Goal: Information Seeking & Learning: Learn about a topic

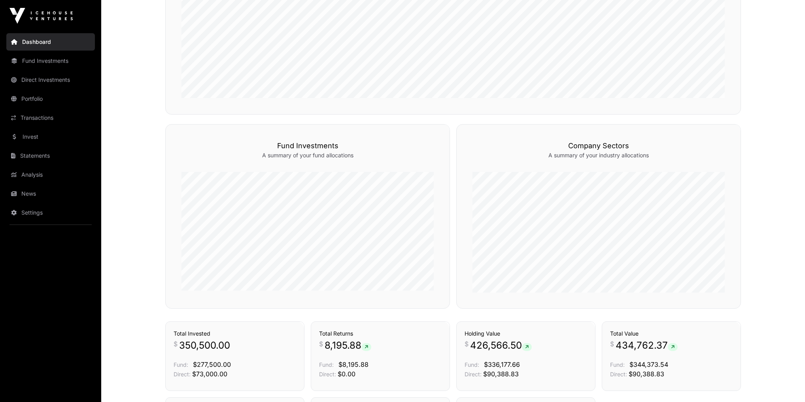
scroll to position [411, 0]
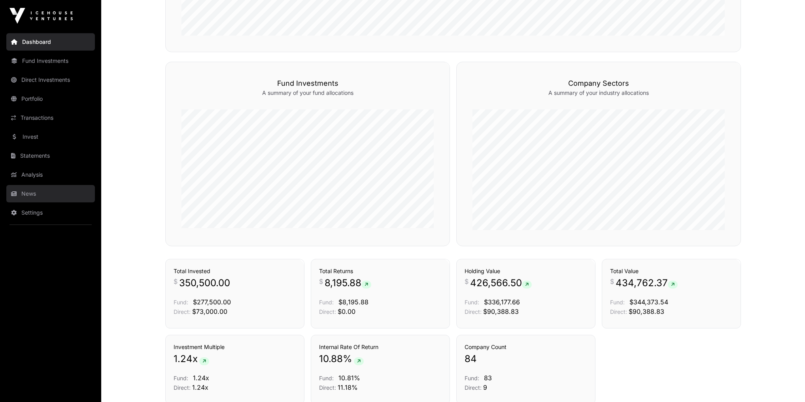
click at [38, 190] on link "News" at bounding box center [50, 193] width 89 height 17
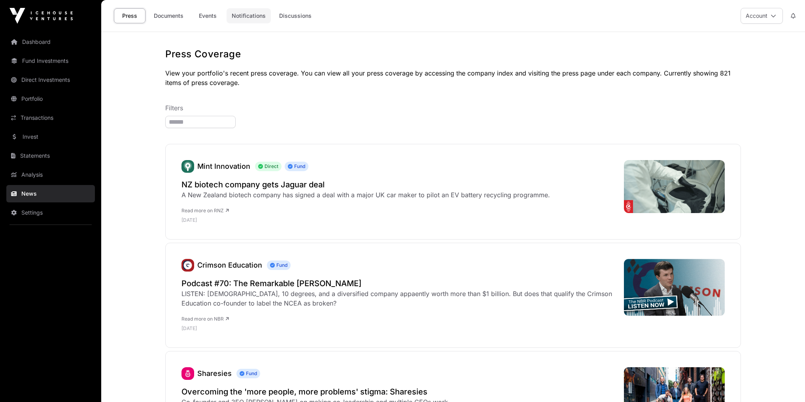
click at [248, 14] on link "Notifications" at bounding box center [249, 15] width 44 height 15
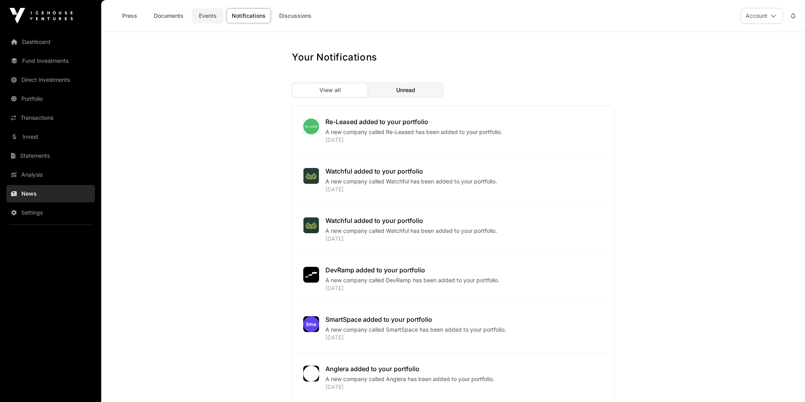
click at [199, 15] on link "Events" at bounding box center [208, 15] width 32 height 15
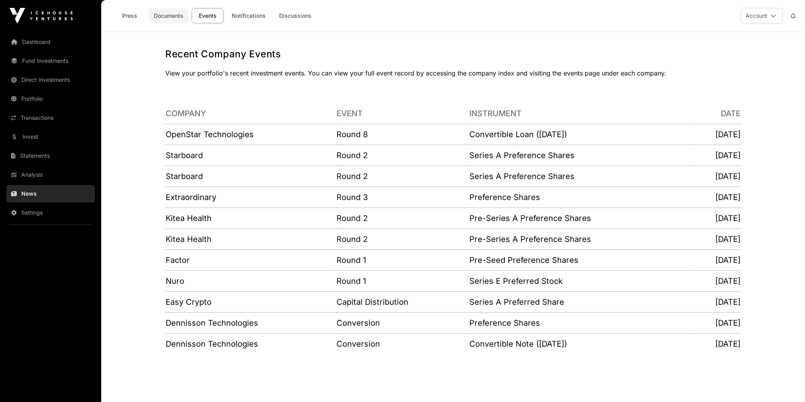
click at [179, 17] on link "Documents" at bounding box center [169, 15] width 40 height 15
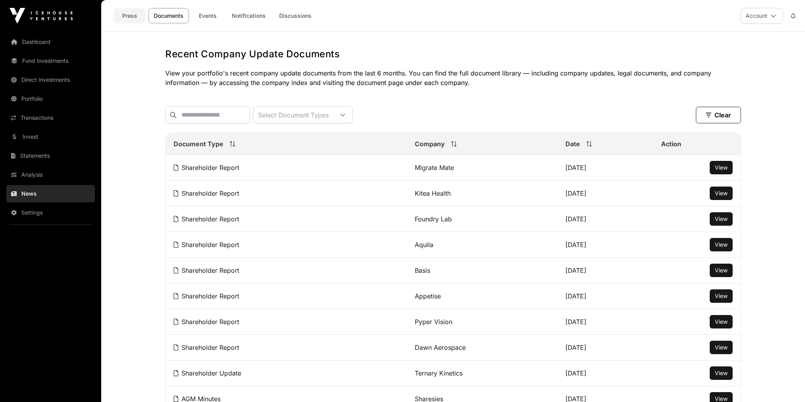
click at [119, 13] on link "Press" at bounding box center [130, 15] width 32 height 15
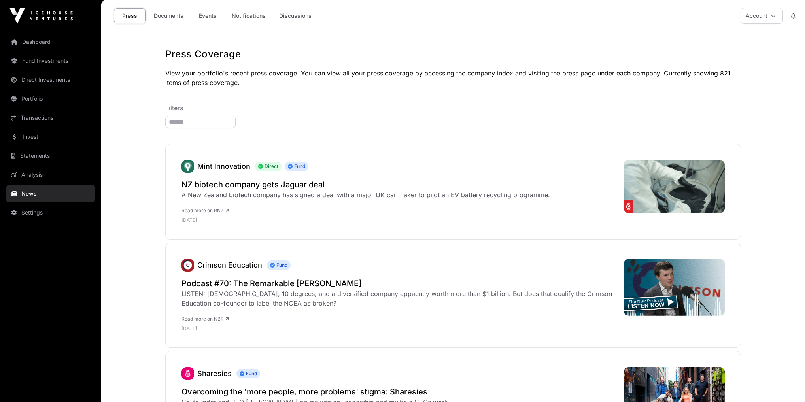
click at [306, 8] on div "Press Documents Events Notifications Discussions" at bounding box center [214, 16] width 216 height 25
click at [305, 14] on link "Discussions" at bounding box center [295, 15] width 43 height 15
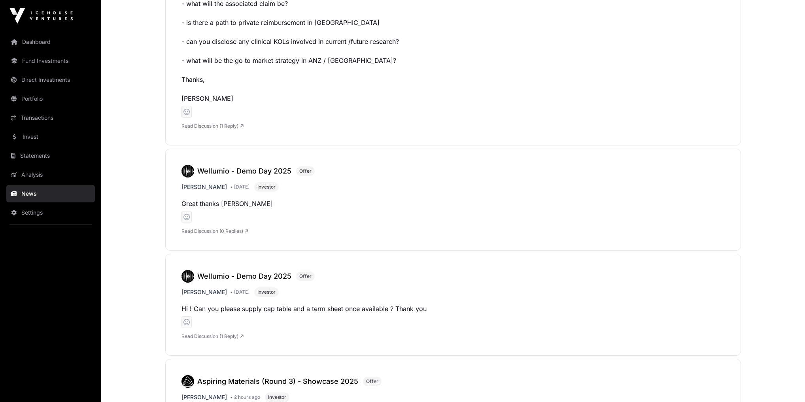
scroll to position [1863, 0]
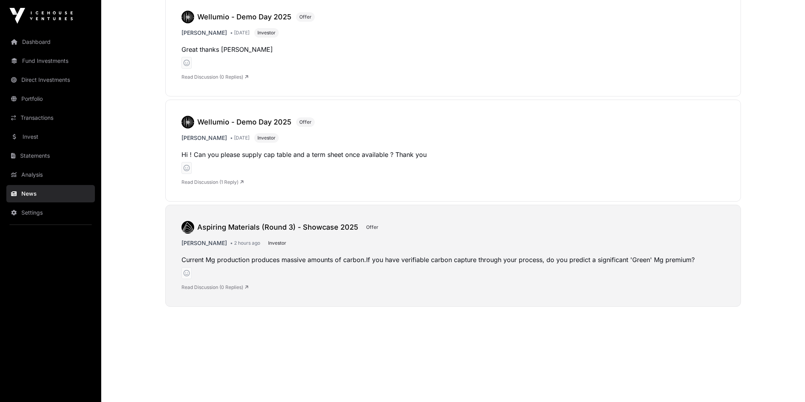
click at [208, 225] on h3 "Aspiring Materials (Round 3) - Showcase 2025" at bounding box center [277, 227] width 161 height 11
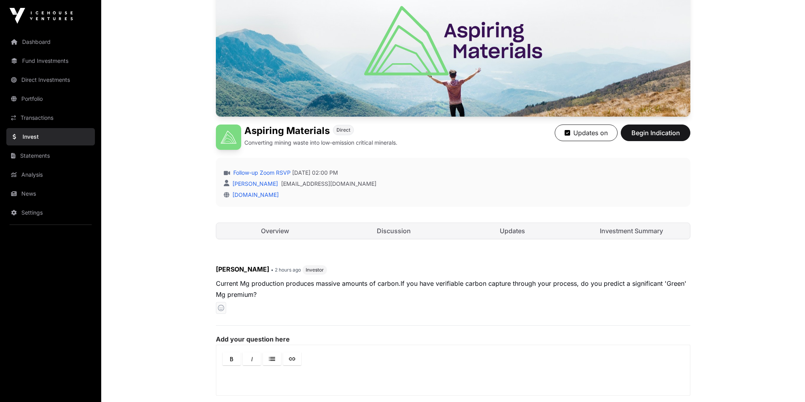
scroll to position [95, 0]
